Goal: Task Accomplishment & Management: Manage account settings

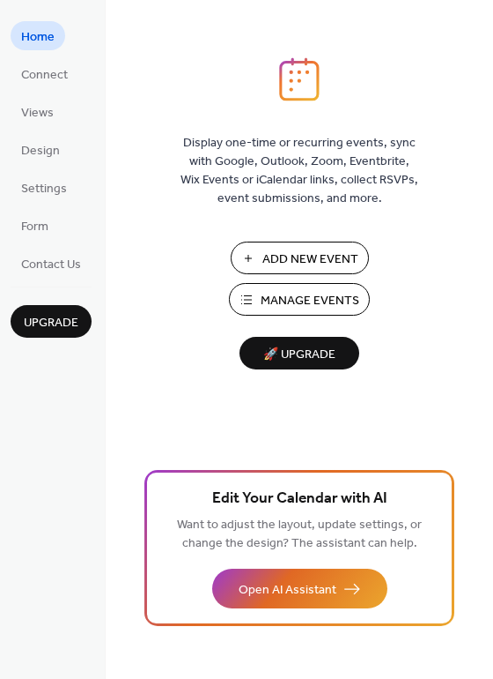
click at [352, 257] on span "Add New Event" at bounding box center [311, 259] width 96 height 19
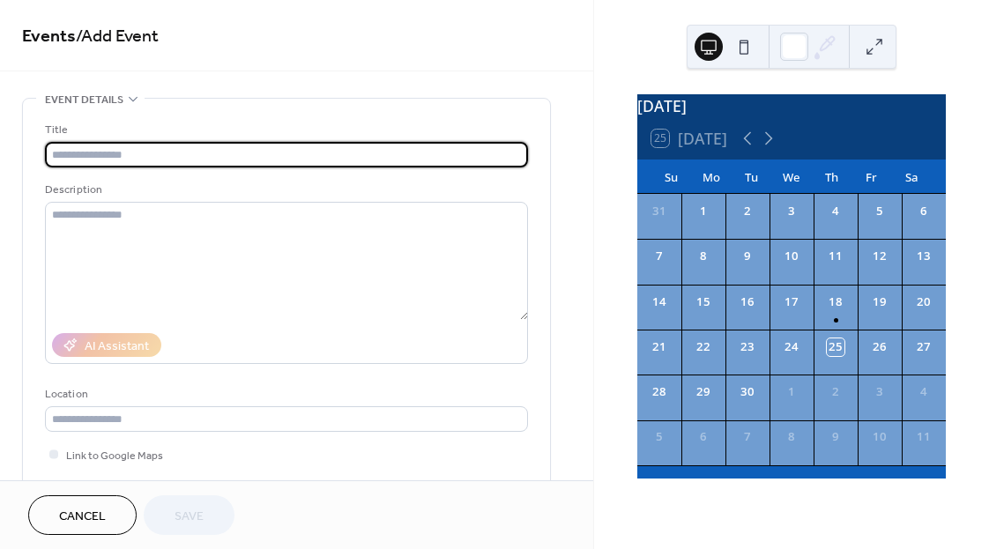
click at [120, 512] on button "Cancel" at bounding box center [82, 515] width 108 height 40
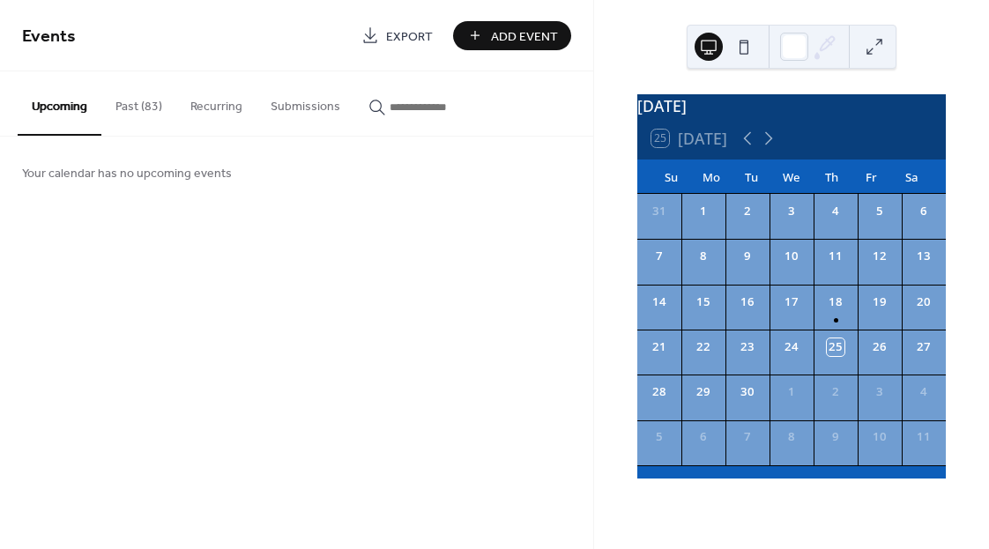
click at [139, 109] on button "Past (83)" at bounding box center [138, 102] width 75 height 63
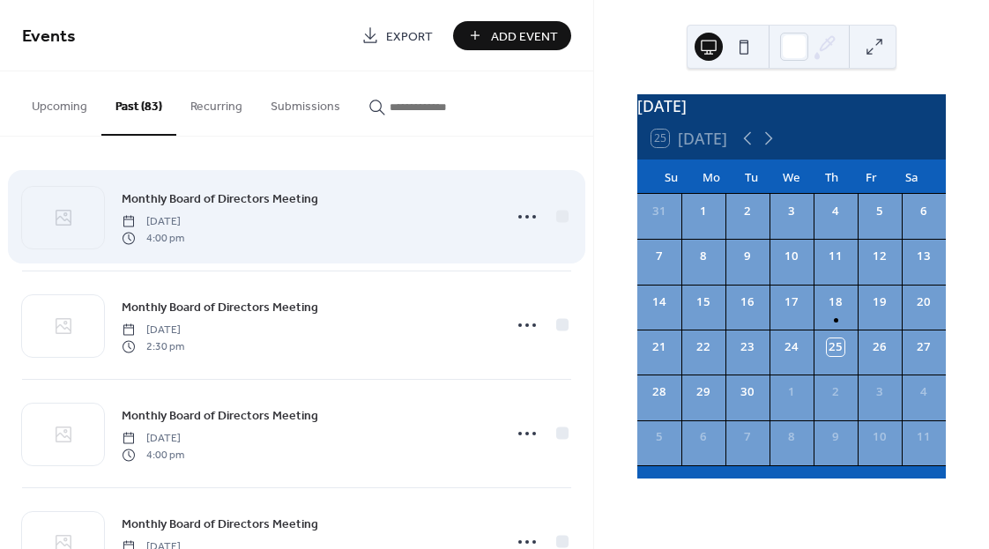
click at [184, 224] on span "[DATE]" at bounding box center [153, 222] width 63 height 16
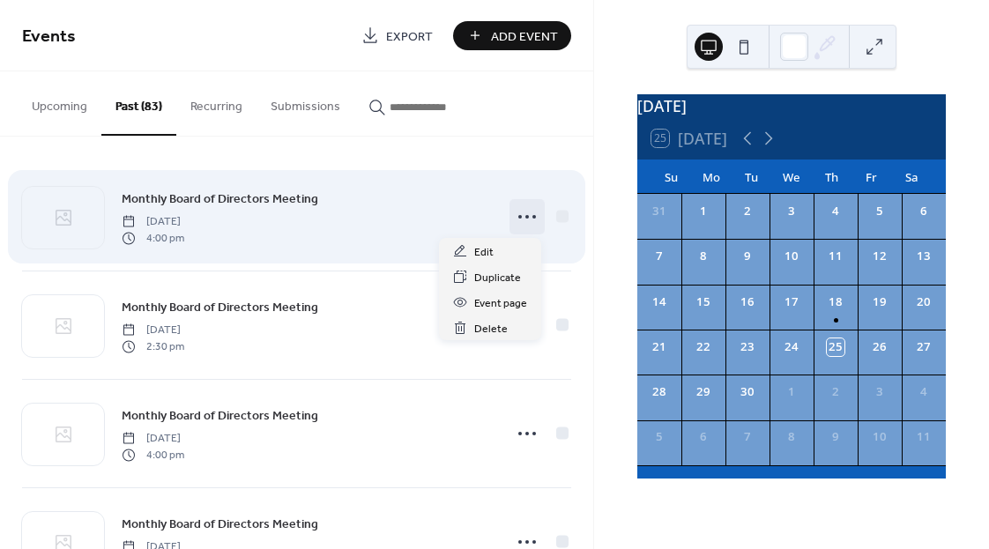
click at [516, 222] on icon at bounding box center [527, 217] width 28 height 28
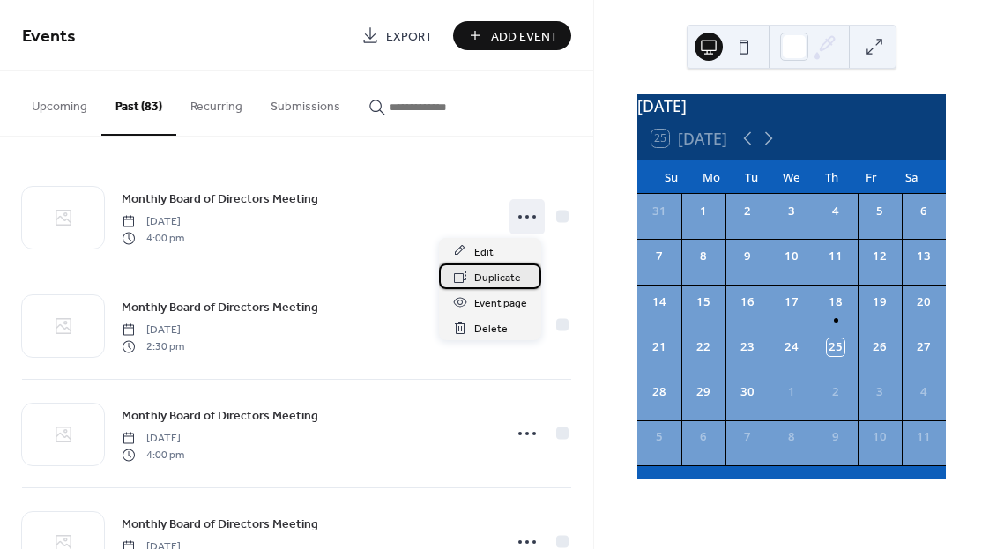
click at [506, 278] on span "Duplicate" at bounding box center [497, 278] width 47 height 19
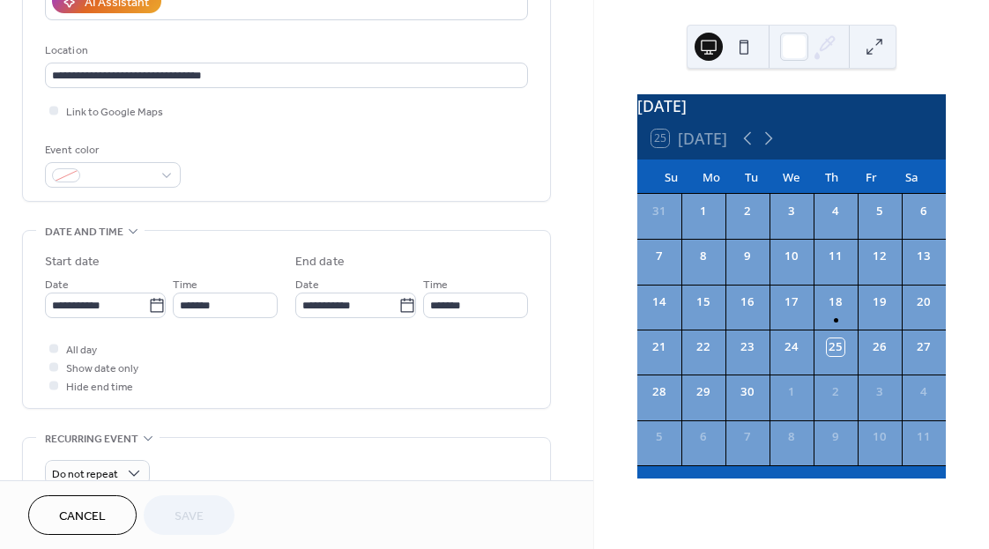
scroll to position [352, 0]
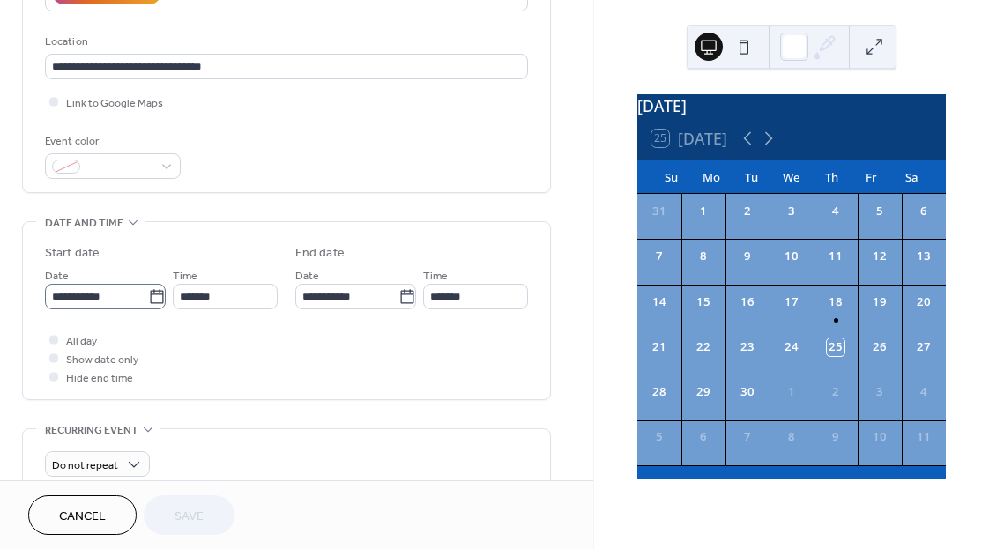
click at [150, 293] on icon at bounding box center [156, 296] width 13 height 14
click at [148, 293] on input "**********" at bounding box center [96, 297] width 103 height 26
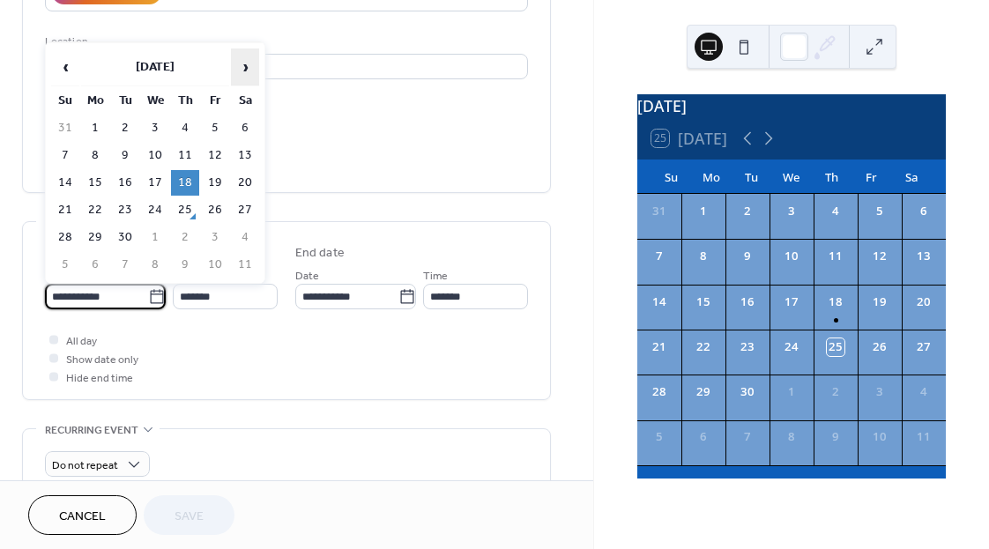
click at [248, 65] on span "›" at bounding box center [245, 66] width 26 height 35
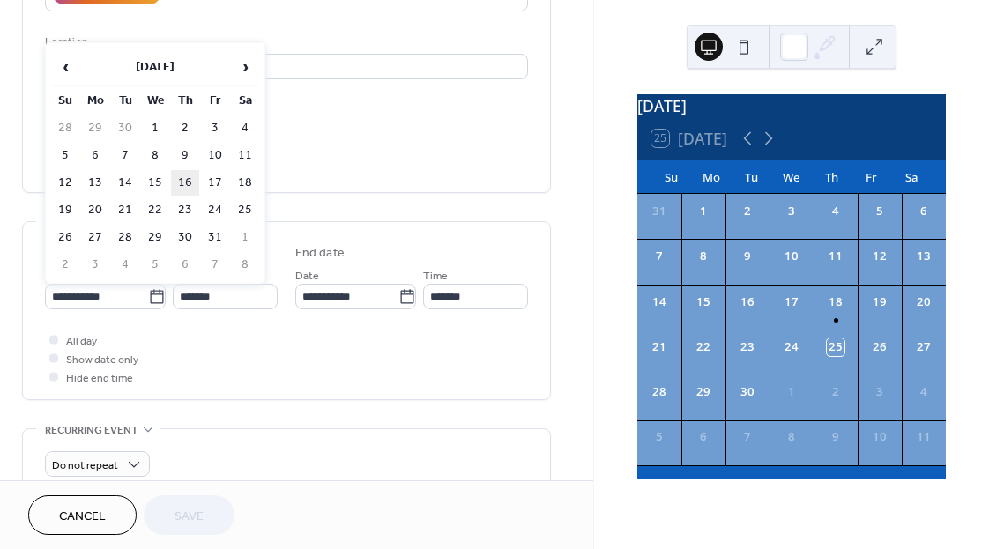
click at [186, 182] on td "16" at bounding box center [185, 183] width 28 height 26
type input "**********"
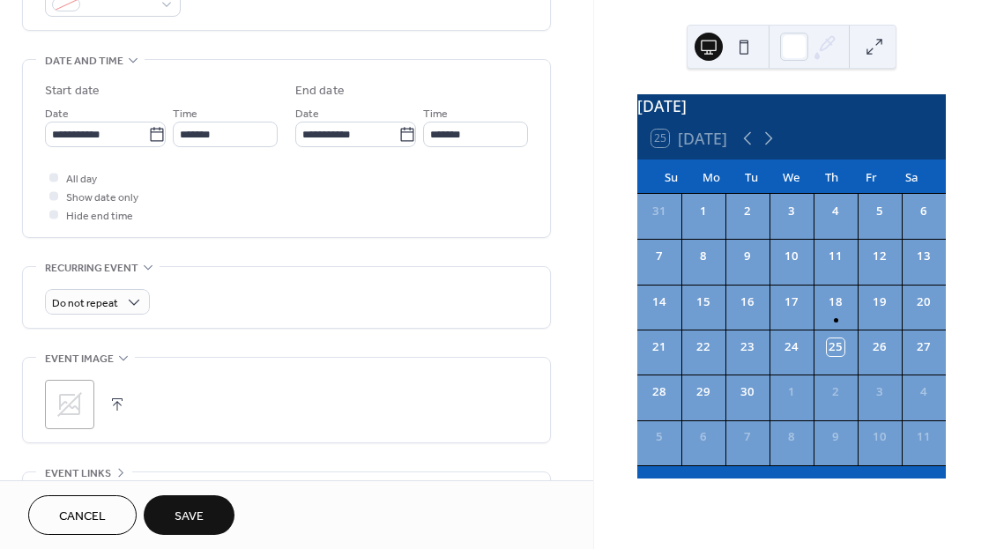
scroll to position [529, 0]
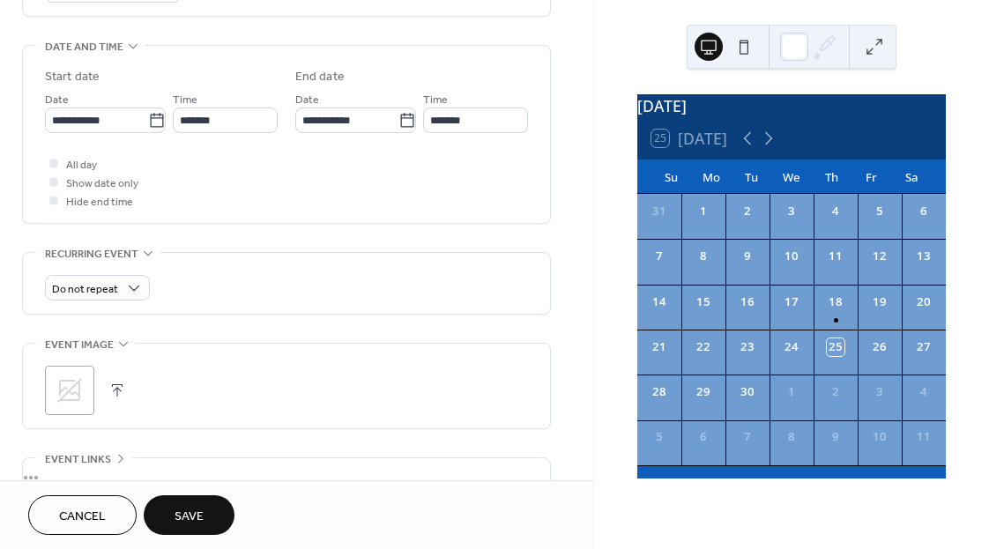
click at [196, 526] on span "Save" at bounding box center [188, 517] width 29 height 19
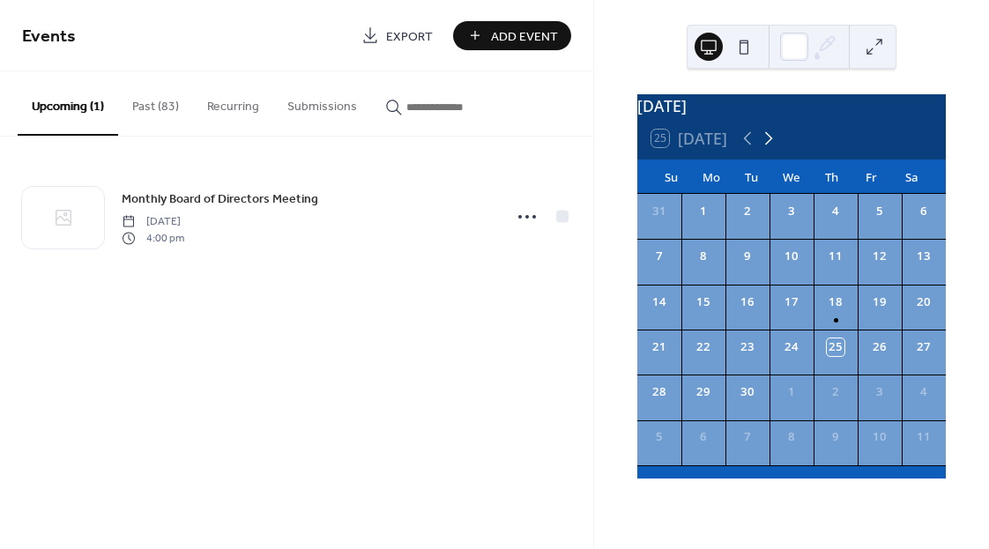
click at [771, 145] on icon at bounding box center [769, 138] width 8 height 13
